Goal: Book appointment/travel/reservation

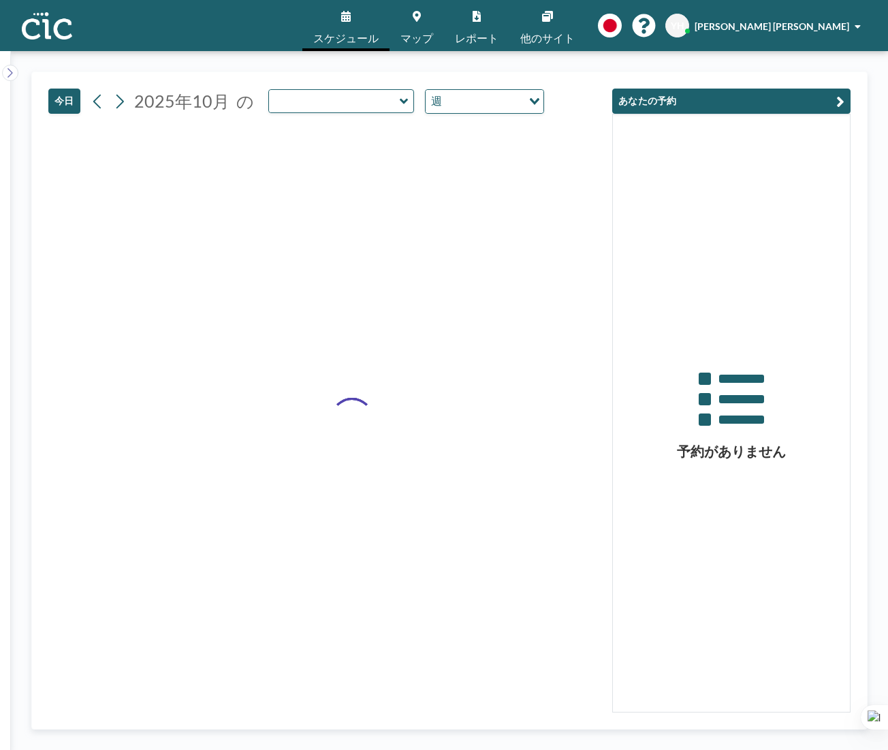
type input "Nyudo"
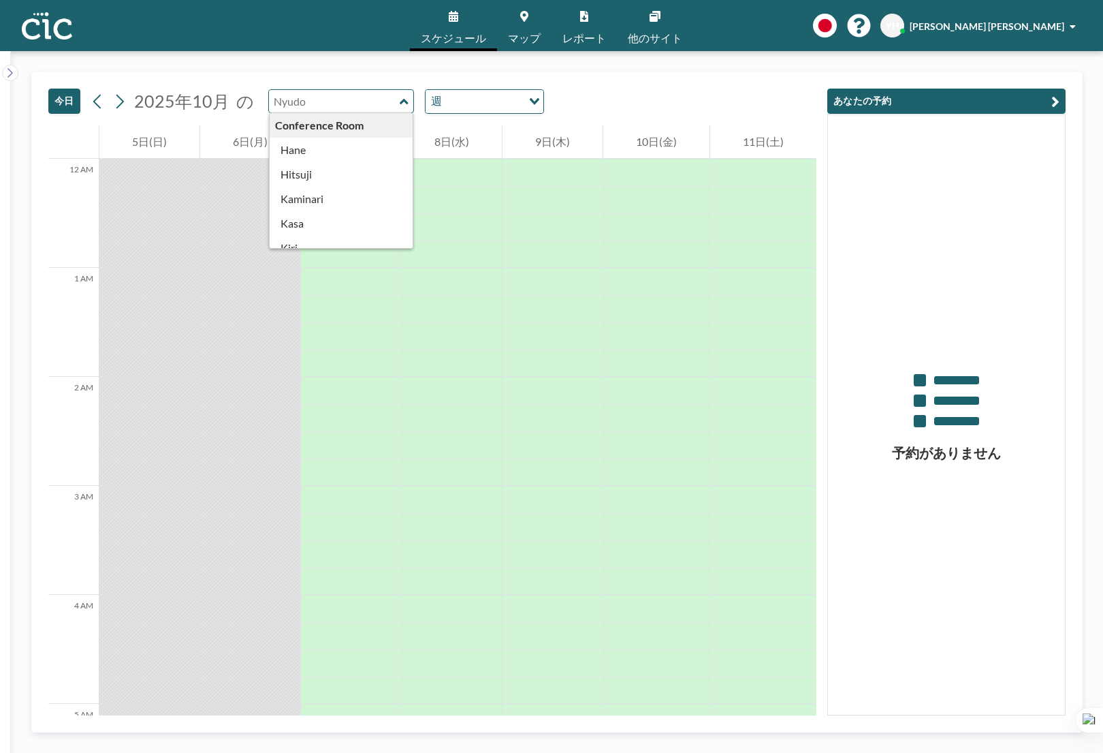
click at [374, 109] on input "text" at bounding box center [334, 101] width 131 height 22
type input "Nyudo"
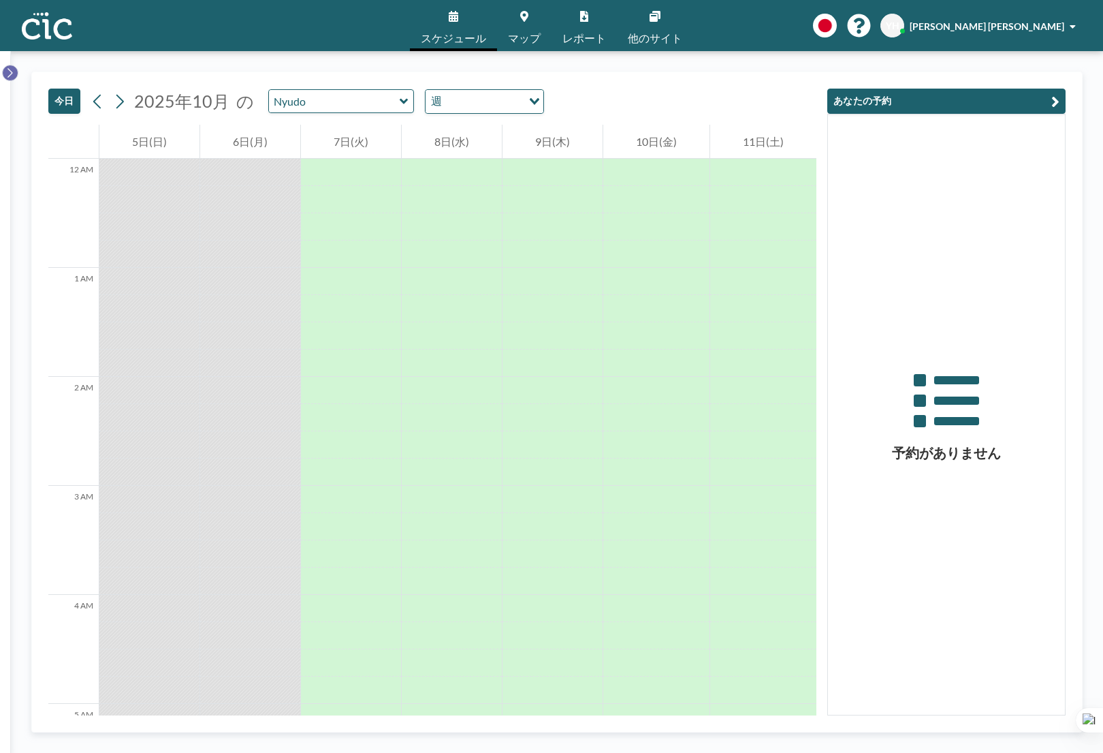
click at [12, 74] on icon at bounding box center [9, 73] width 5 height 10
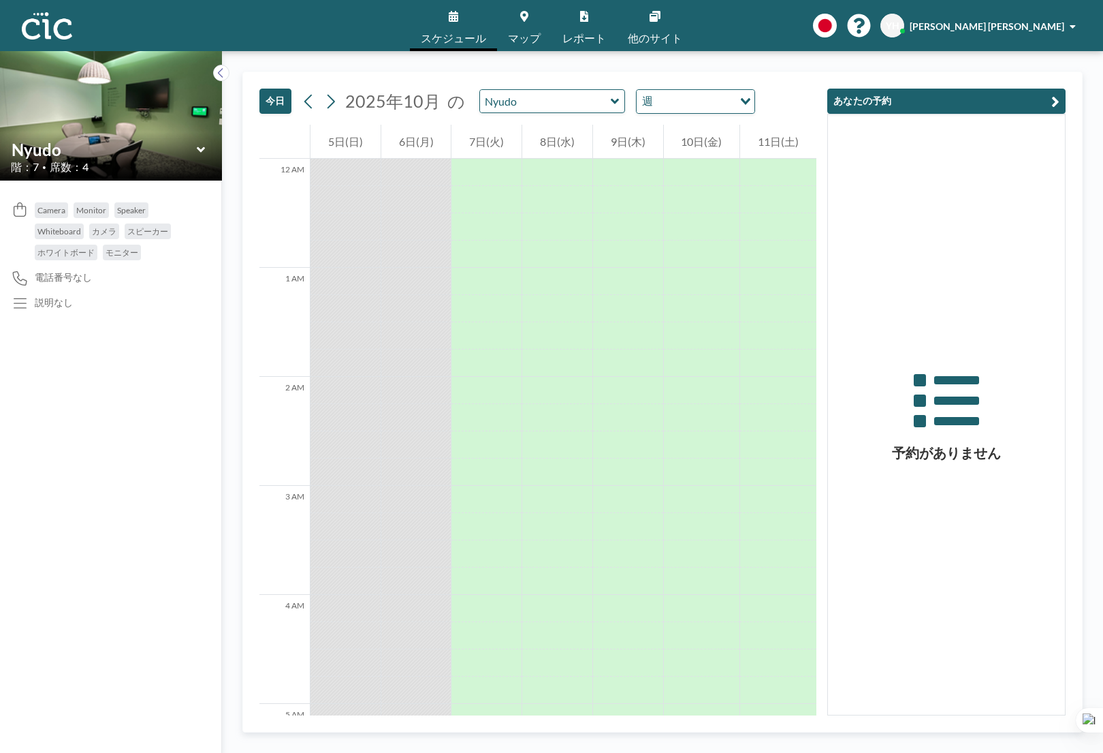
click at [202, 153] on icon at bounding box center [201, 150] width 9 height 14
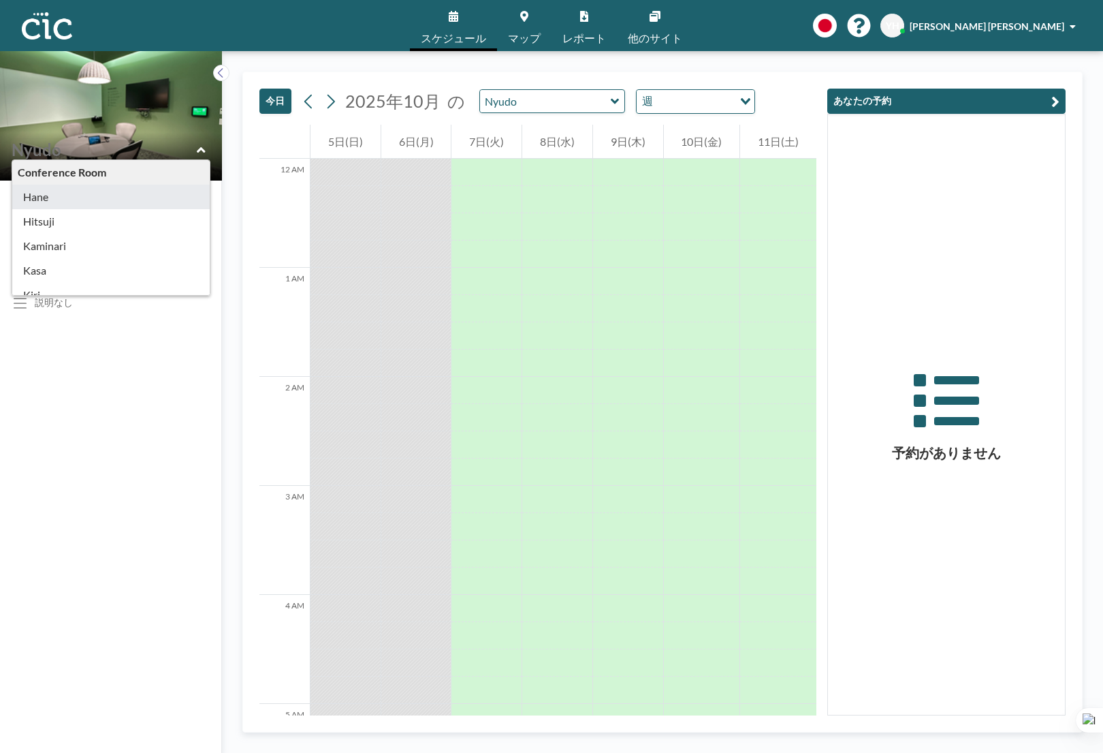
type input "Hane"
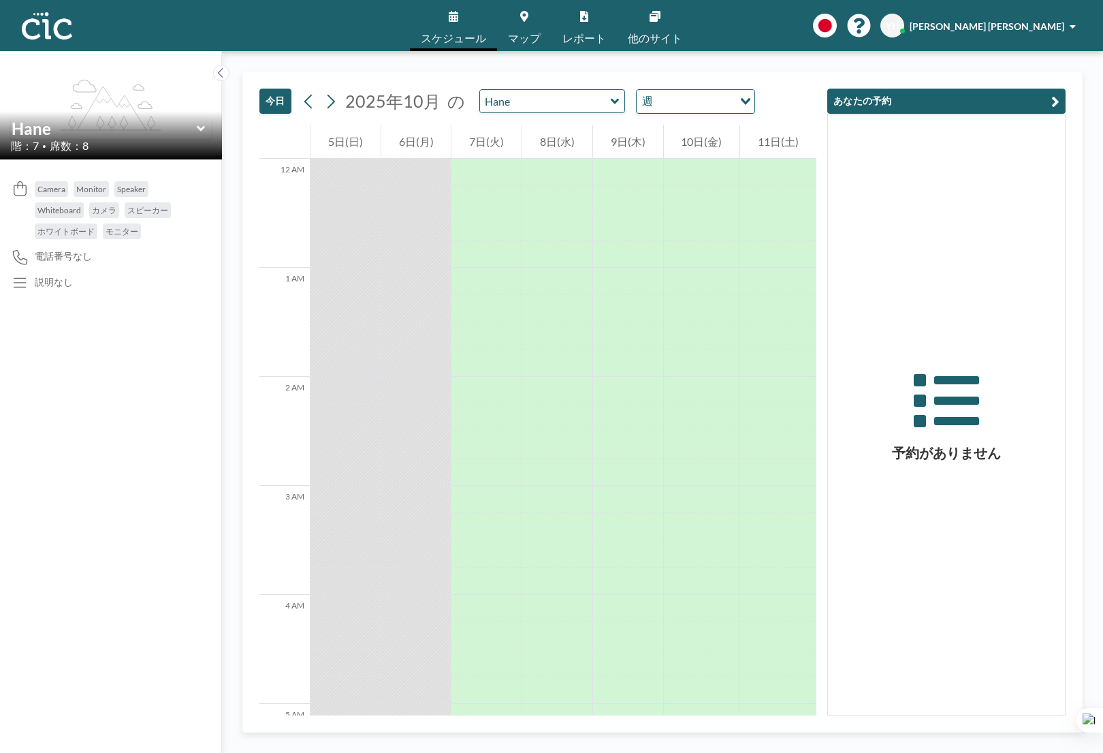
click at [206, 132] on div "Hane" at bounding box center [111, 128] width 200 height 21
click at [198, 128] on icon at bounding box center [200, 128] width 8 height 5
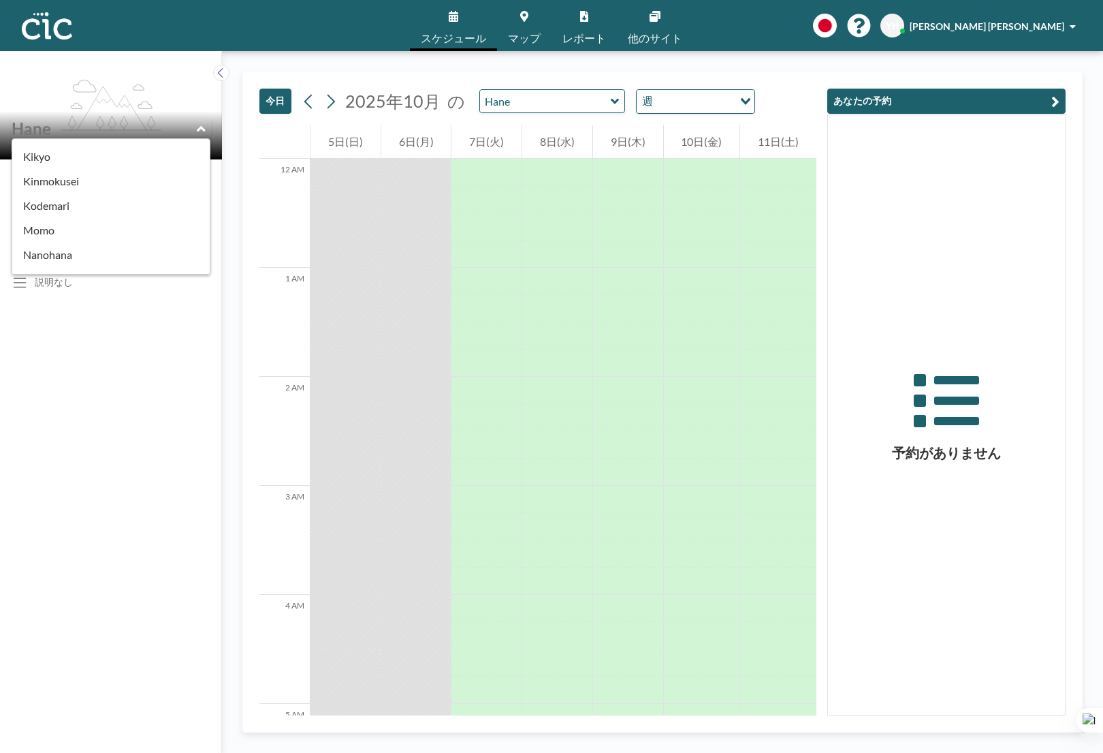
scroll to position [389, 0]
type input "Kodemari"
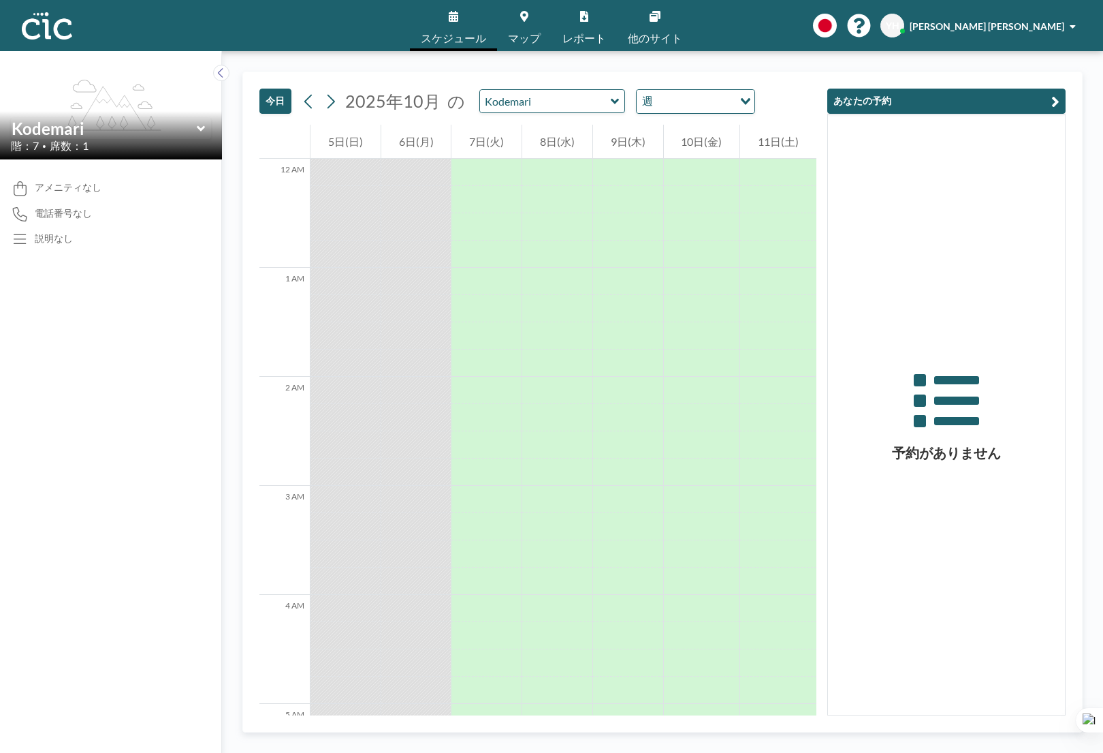
click at [208, 129] on div "Kodemari" at bounding box center [111, 128] width 200 height 21
click at [205, 129] on div "Kodemari" at bounding box center [111, 128] width 200 height 21
click at [199, 128] on icon at bounding box center [200, 128] width 8 height 5
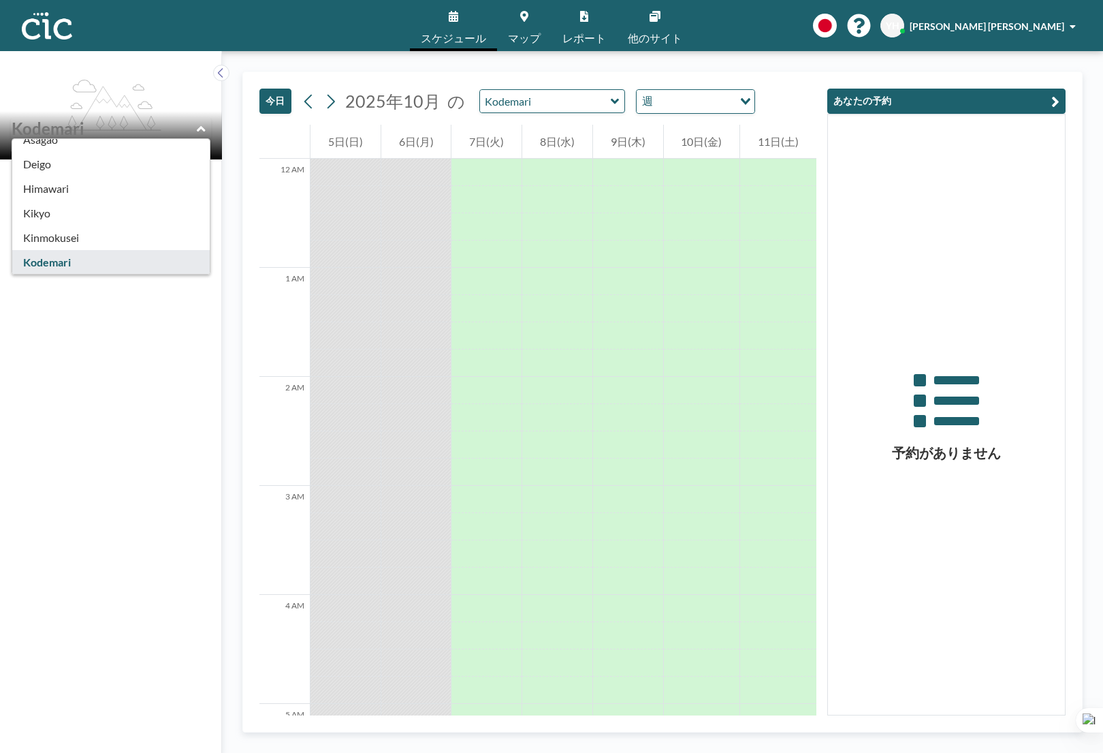
scroll to position [360, 0]
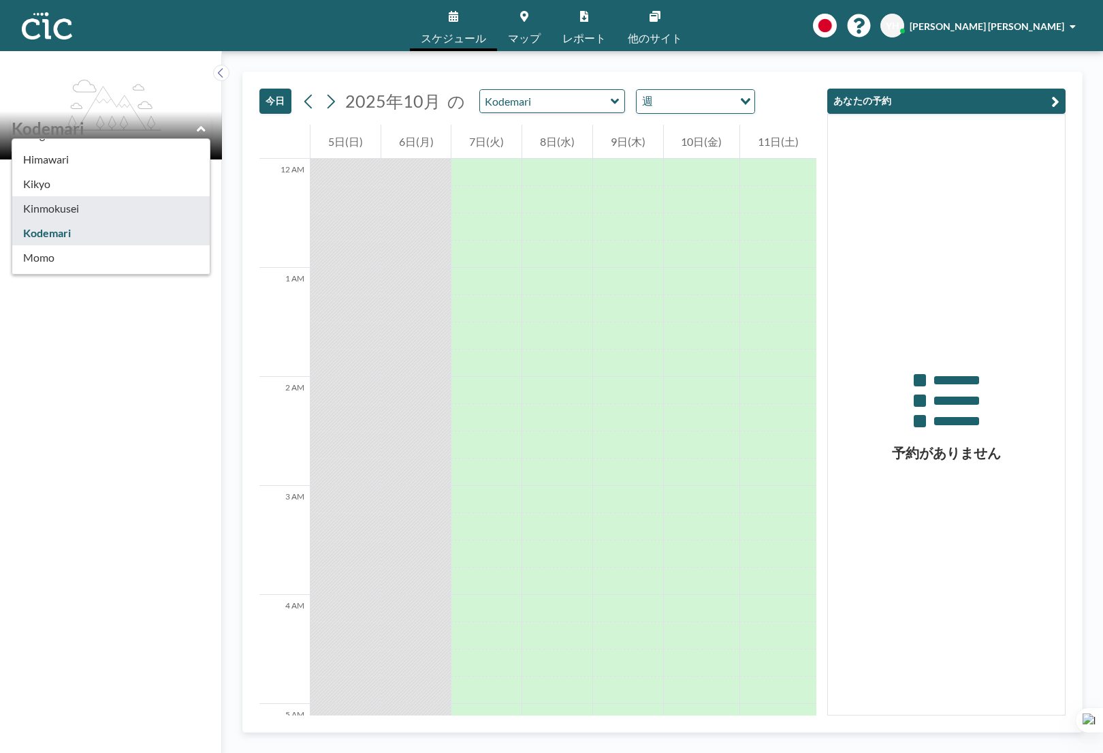
type input "Kinmokusei"
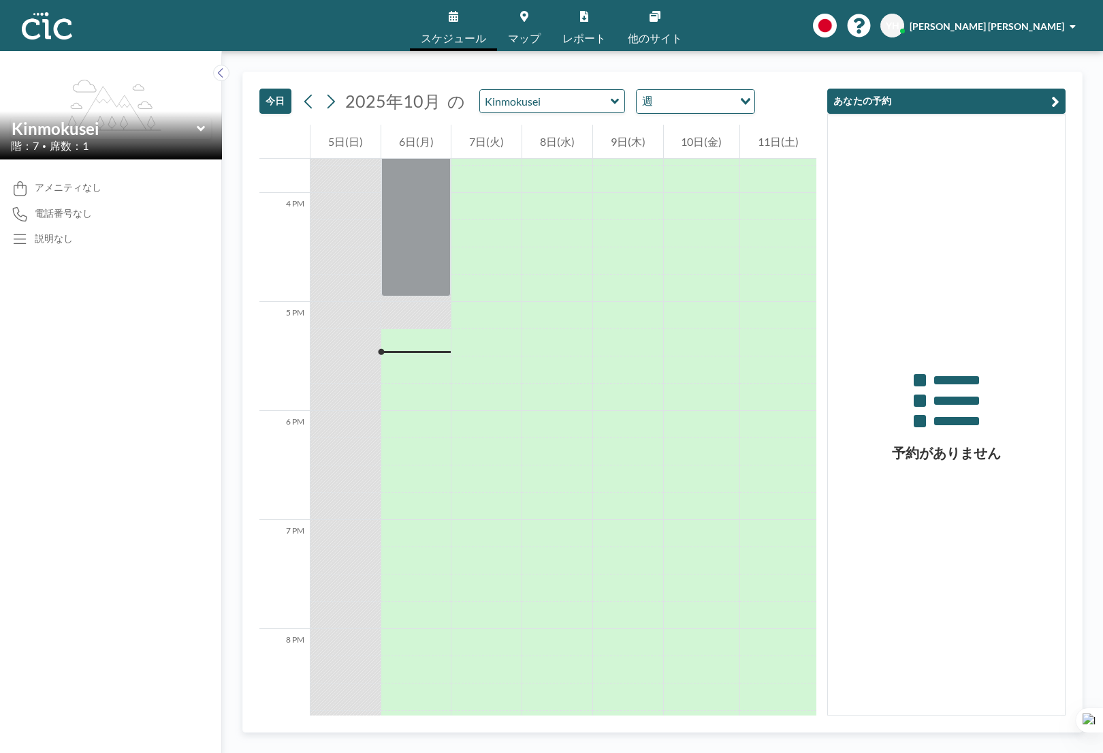
scroll to position [1720, 0]
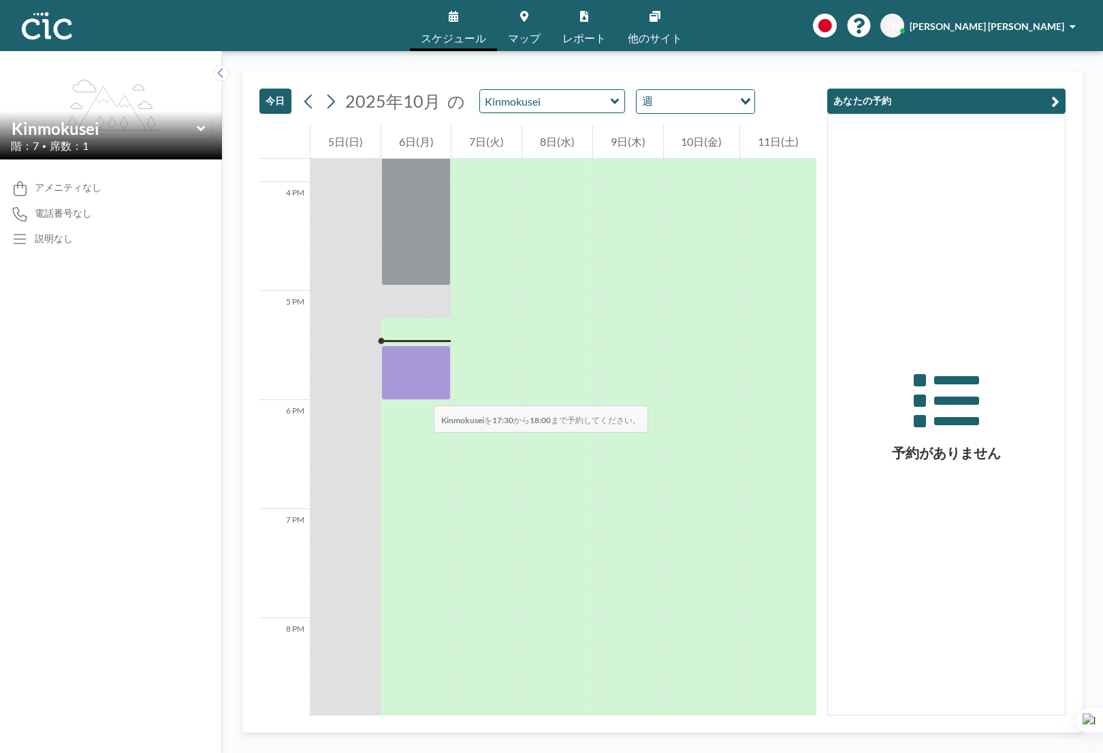
drag, startPoint x: 420, startPoint y: 364, endPoint x: 420, endPoint y: 392, distance: 27.9
click at [420, 392] on div at bounding box center [416, 372] width 70 height 54
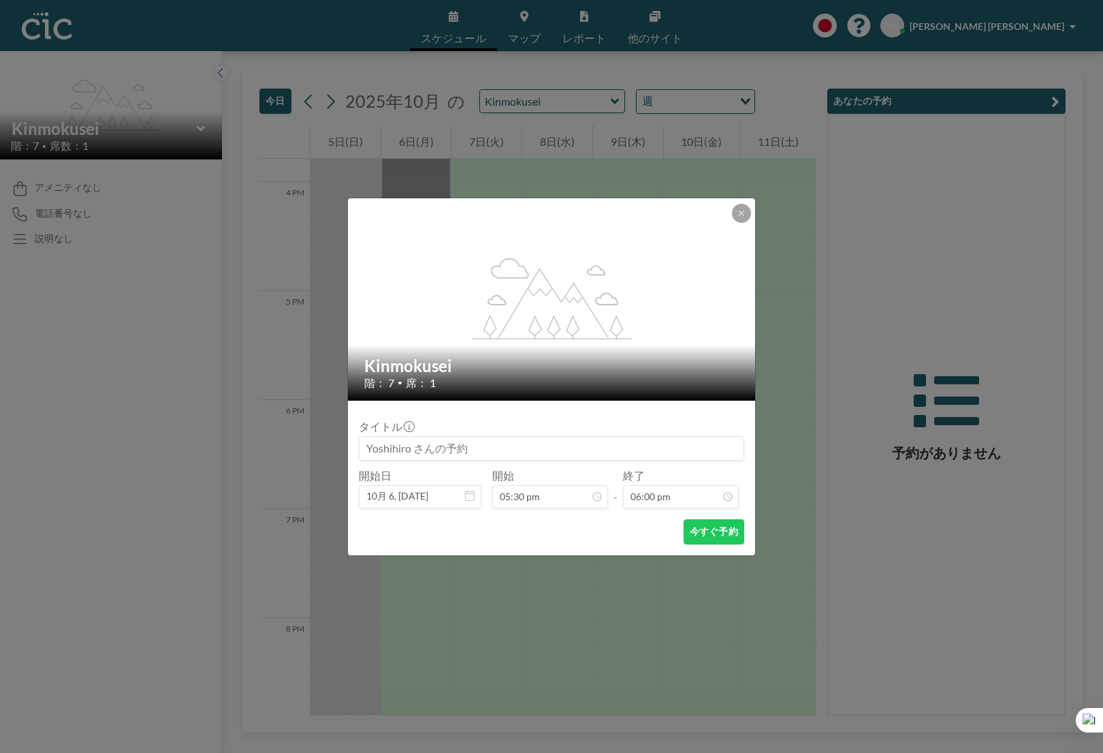
scroll to position [1746, 0]
click at [744, 215] on icon at bounding box center [742, 213] width 8 height 8
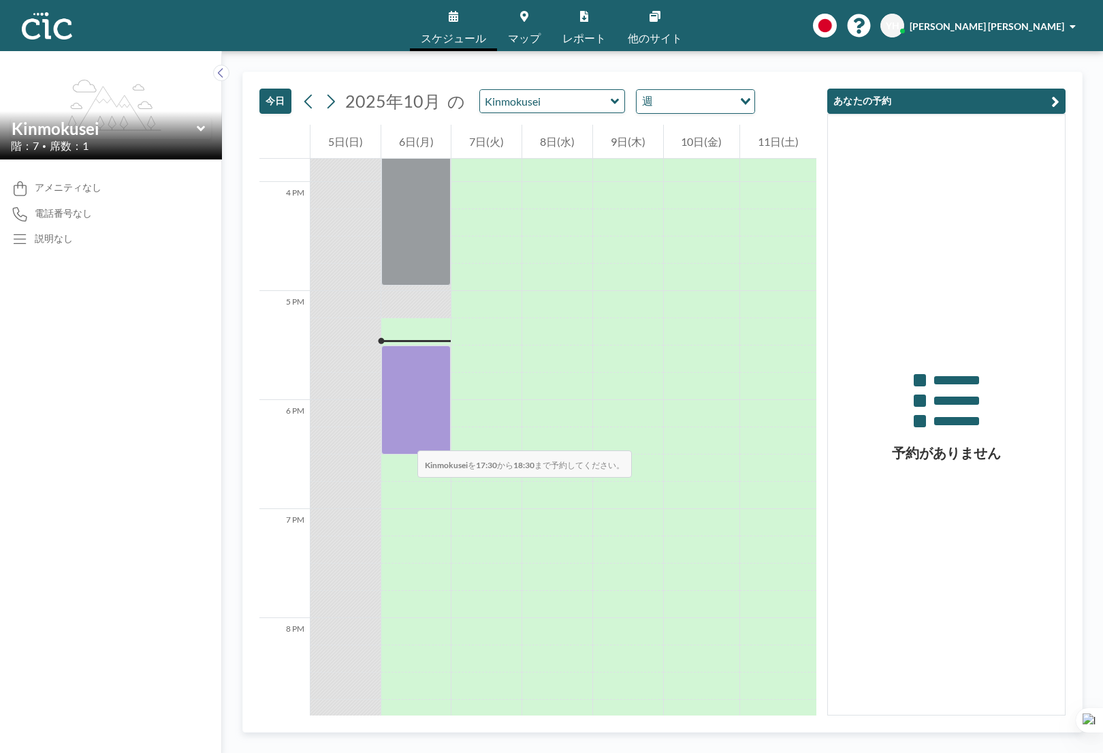
drag, startPoint x: 398, startPoint y: 353, endPoint x: 404, endPoint y: 437, distance: 83.3
click at [404, 437] on div at bounding box center [416, 399] width 70 height 109
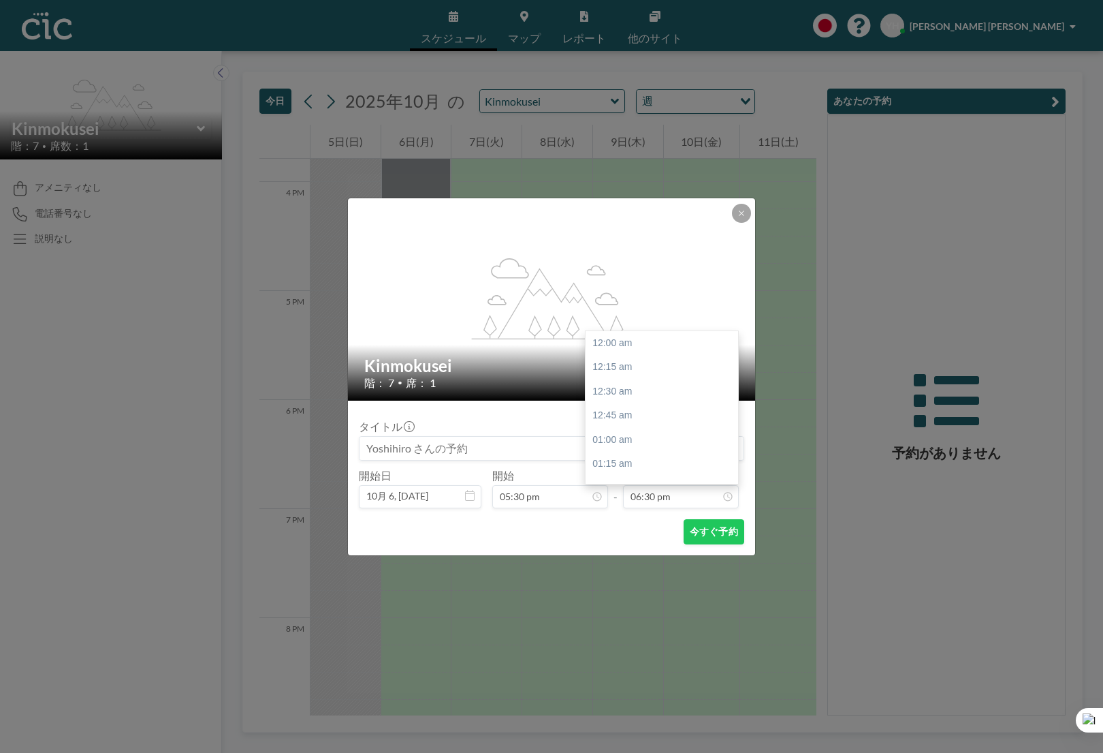
scroll to position [1794, 0]
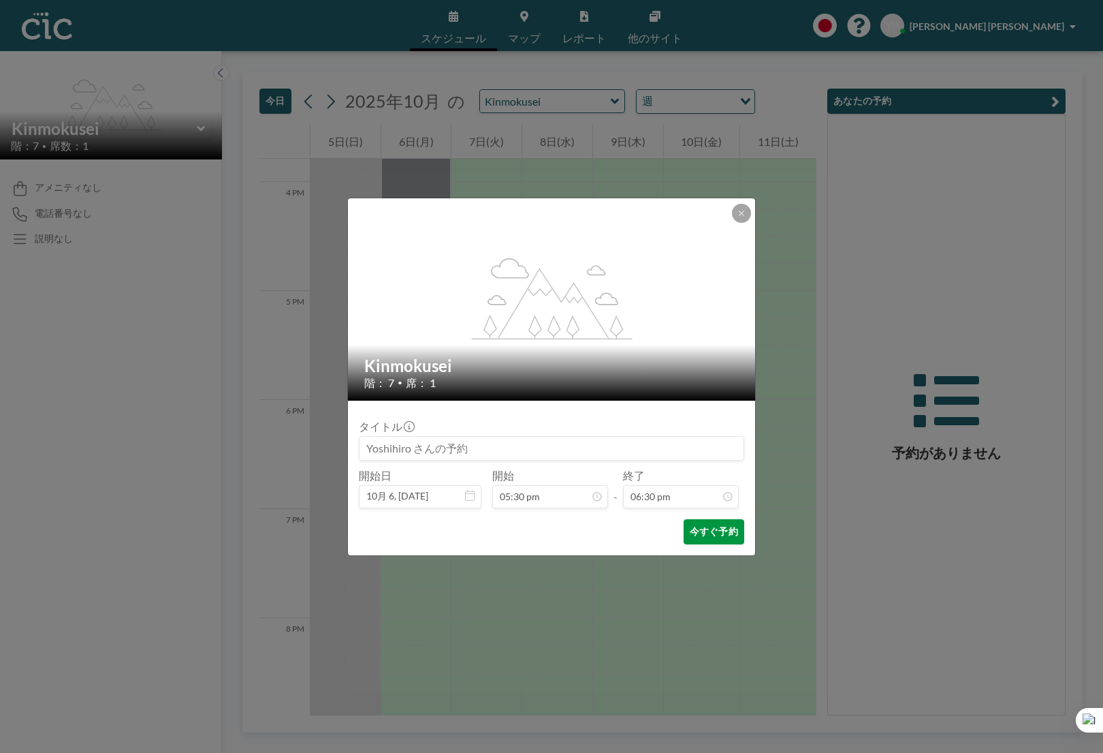
click at [701, 539] on button "今すぐ予約" at bounding box center [714, 531] width 61 height 25
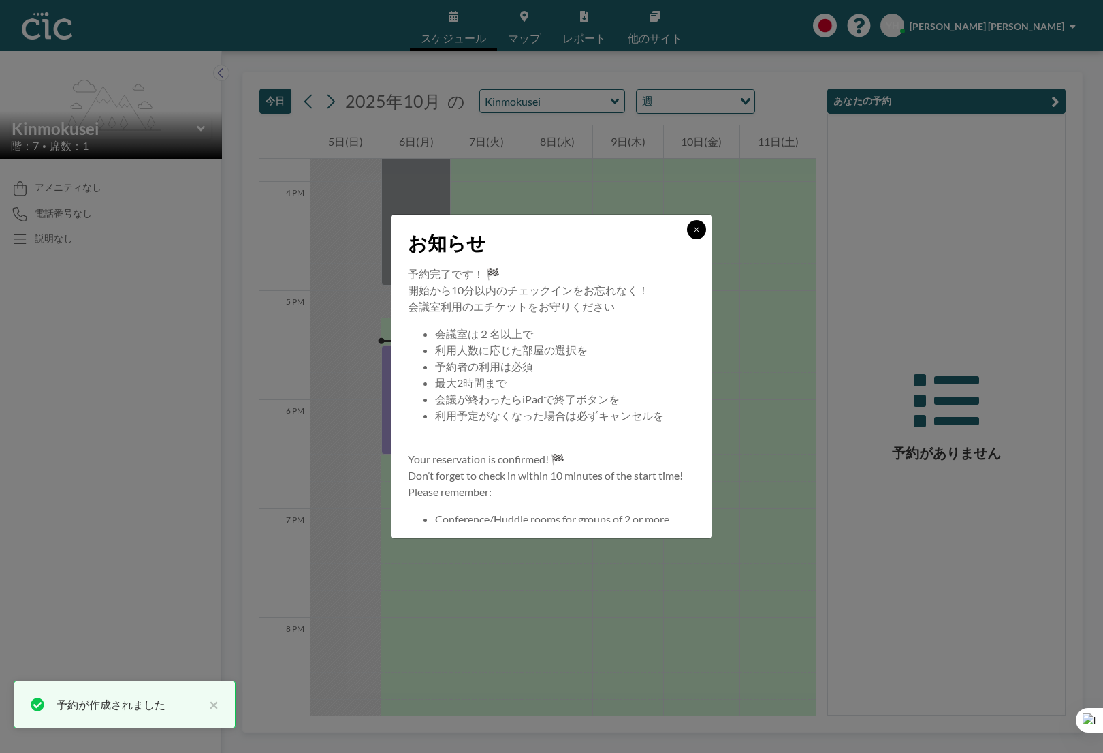
click at [695, 234] on button at bounding box center [696, 229] width 19 height 19
